Goal: Find specific page/section: Find specific page/section

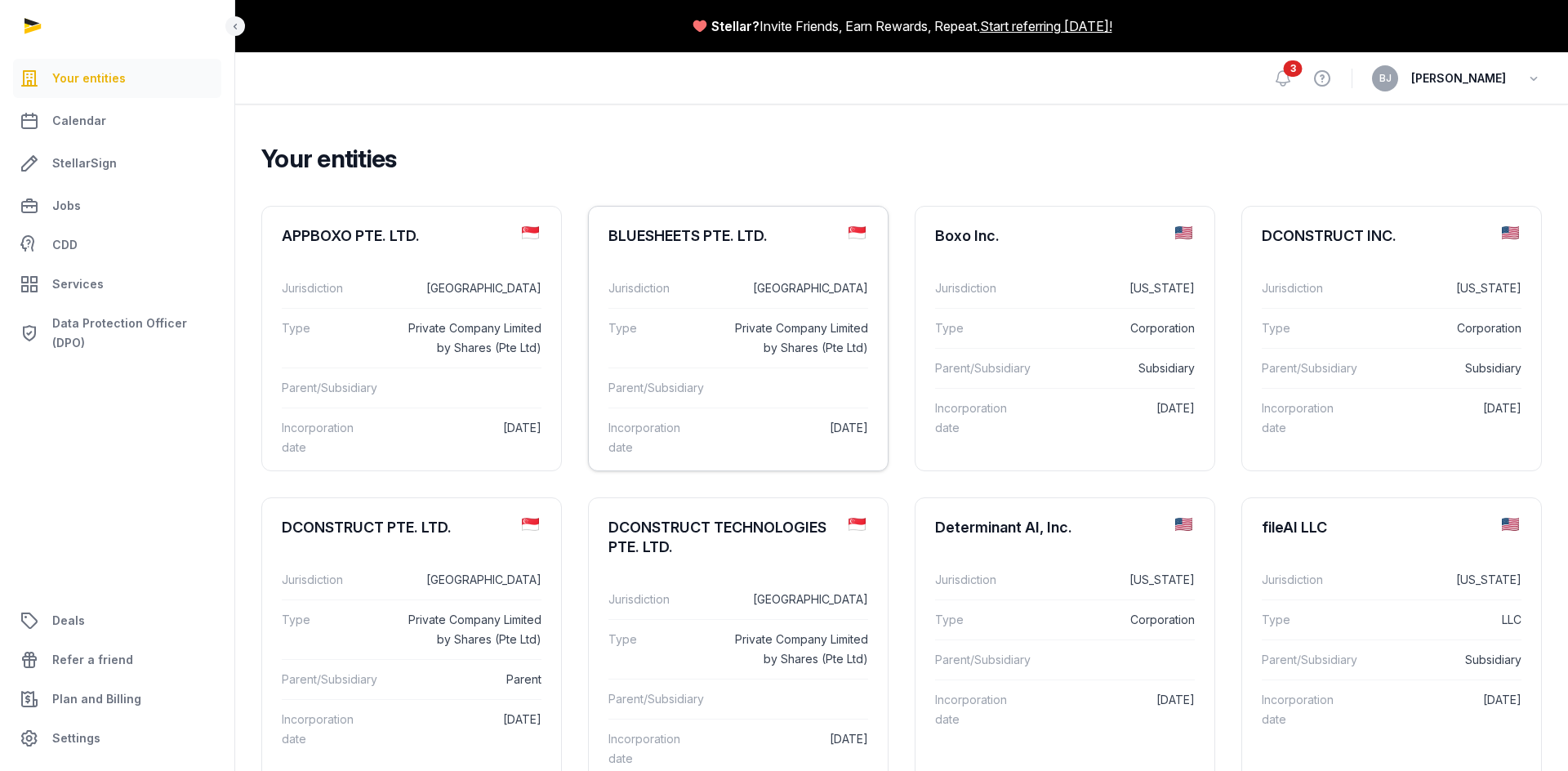
click at [670, 234] on div "BLUESHEETS PTE. LTD." at bounding box center [688, 236] width 159 height 20
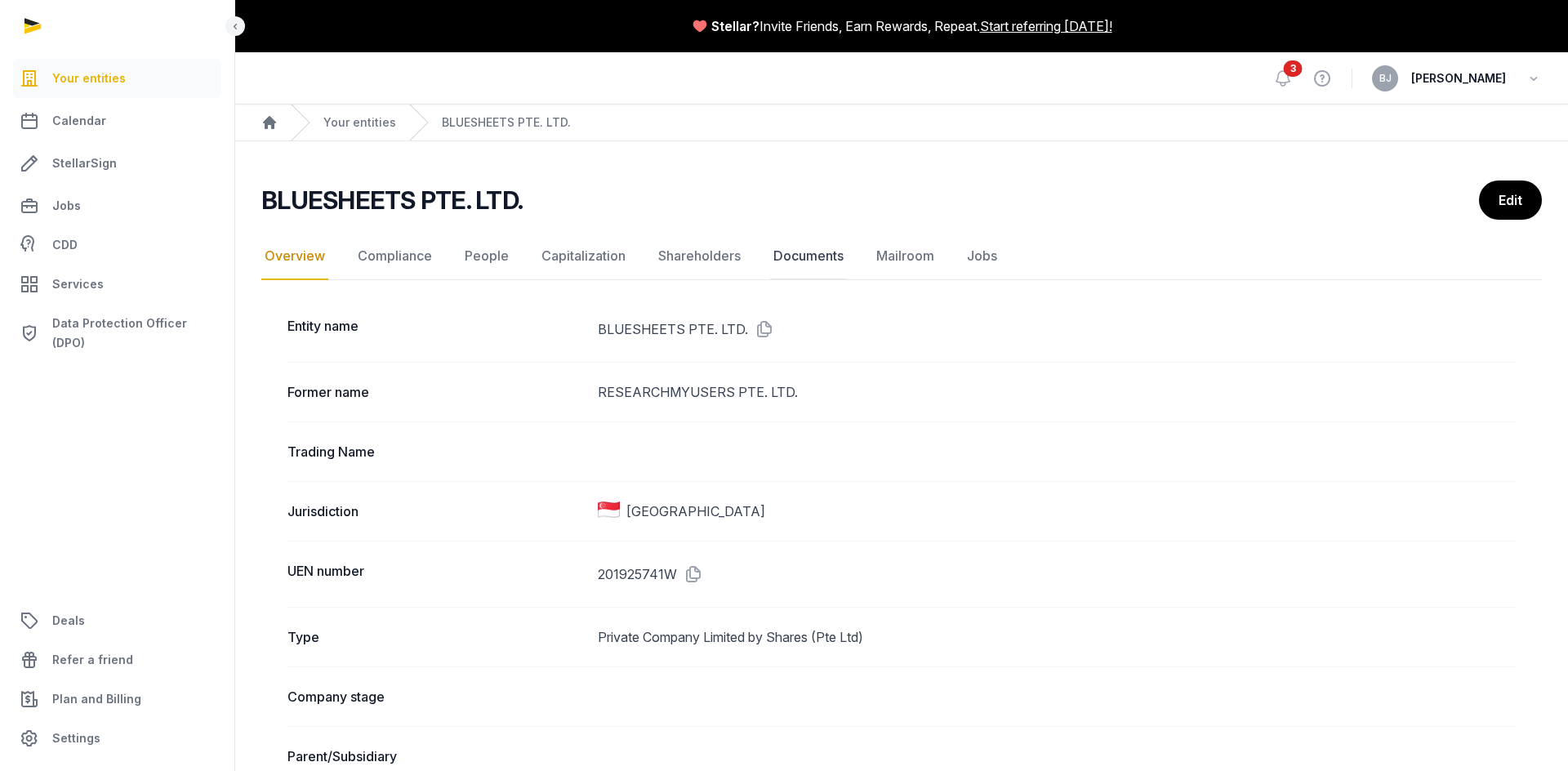
click at [798, 258] on link "Documents" at bounding box center [808, 256] width 77 height 47
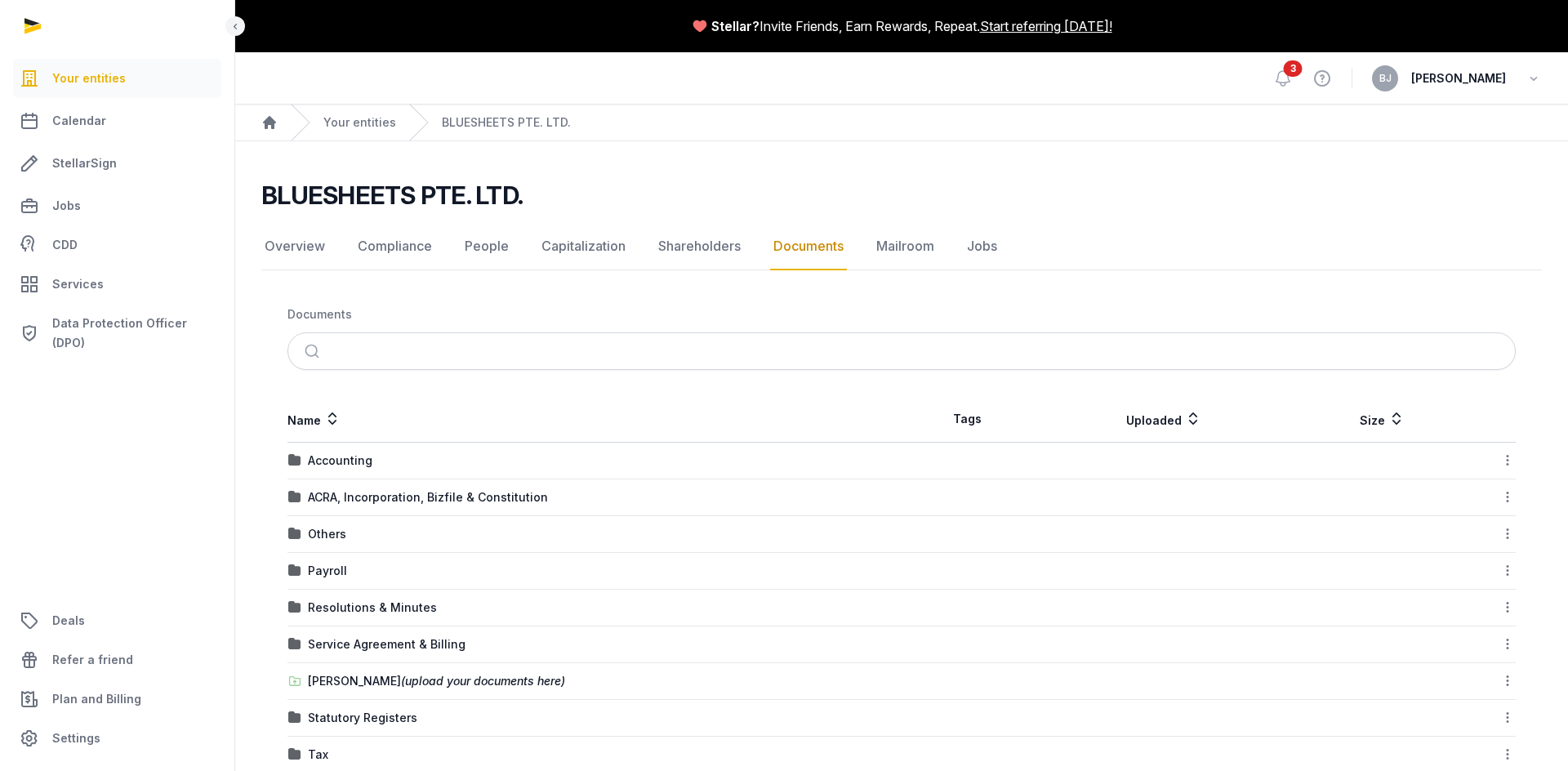
click at [465, 490] on div "ACRA, Incorporation, Bizfile & Constitution" at bounding box center [428, 498] width 240 height 16
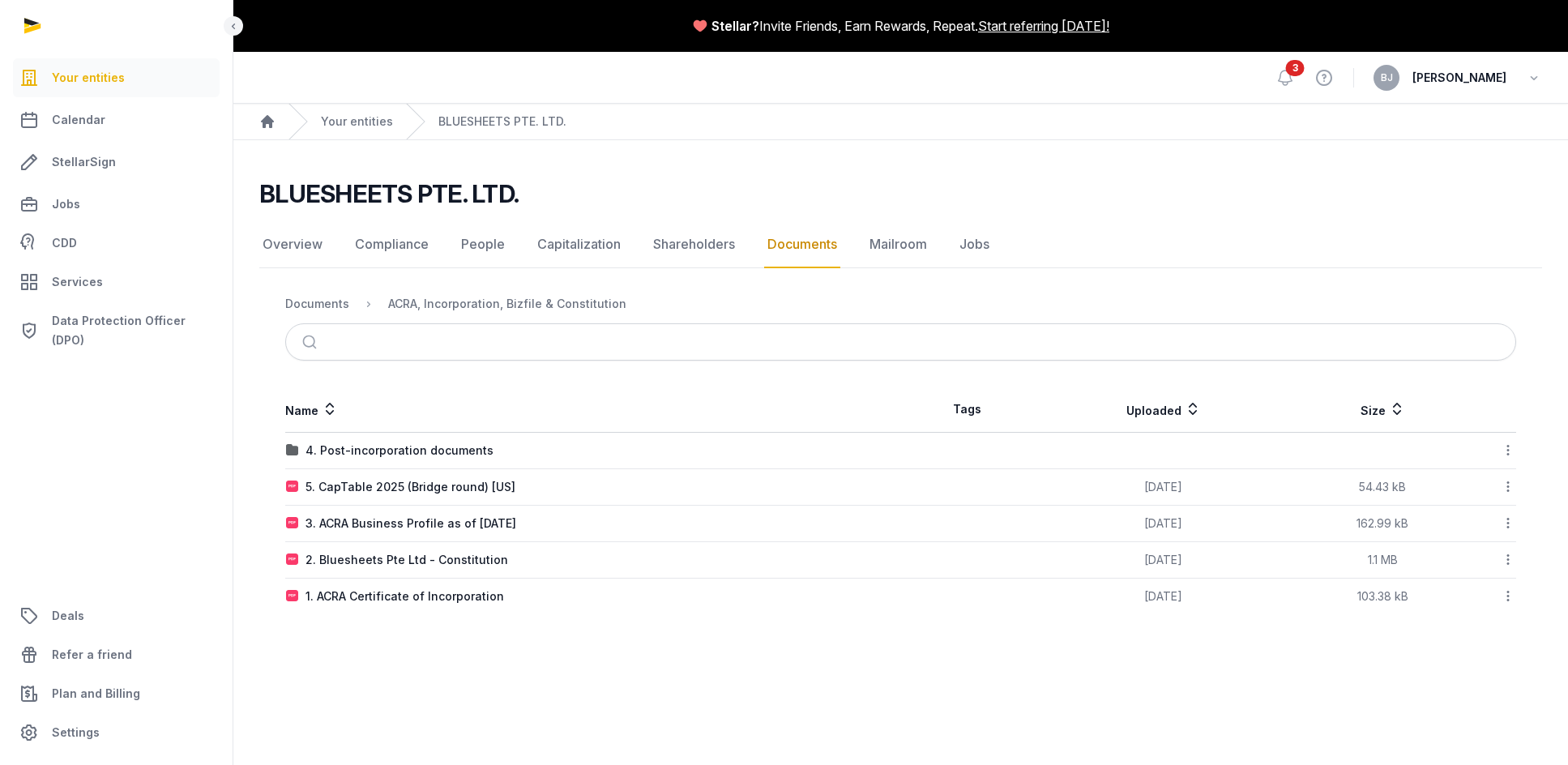
click at [1494, 492] on div at bounding box center [1494, 488] width 43 height 23
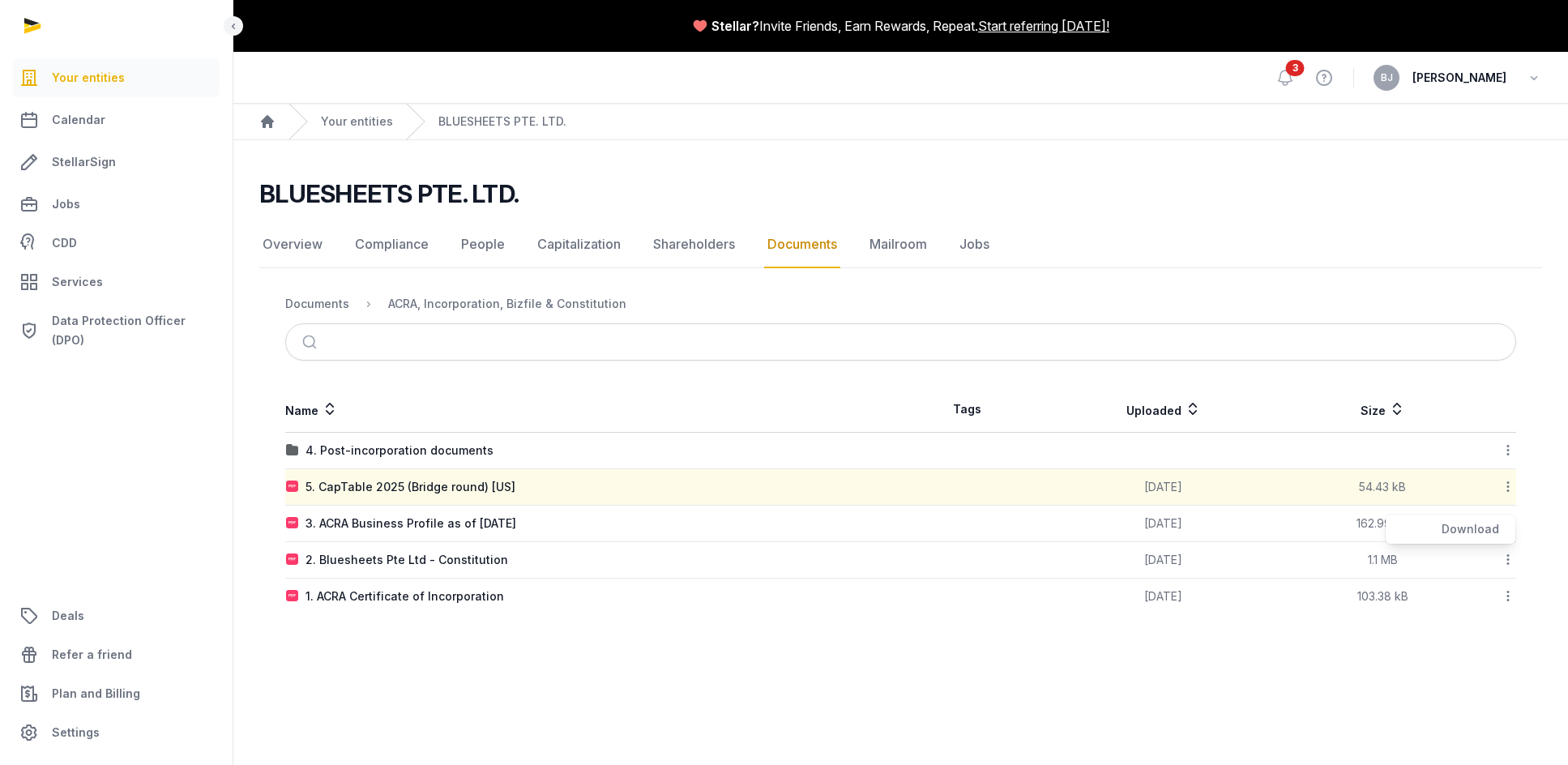
click at [1508, 493] on icon at bounding box center [1509, 487] width 14 height 17
click at [1507, 480] on icon at bounding box center [1509, 487] width 14 height 17
click at [959, 665] on main "Stellar? Invite Friends, Earn Rewards, Repeat. Start referring [DATE]! Open sid…" at bounding box center [784, 382] width 1568 height 765
